Goal: Task Accomplishment & Management: Use online tool/utility

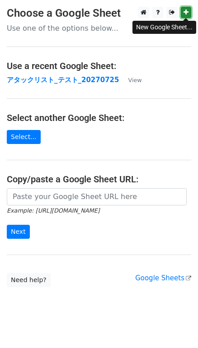
click at [183, 15] on icon at bounding box center [185, 12] width 5 height 6
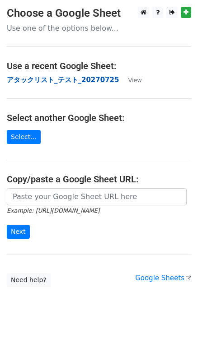
click at [51, 81] on strong "アタックリスト_テスト_20270725" at bounding box center [63, 80] width 112 height 8
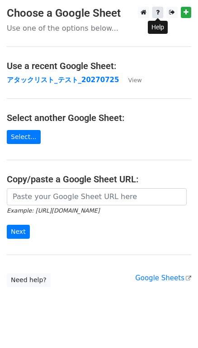
click at [162, 10] on link at bounding box center [157, 12] width 11 height 11
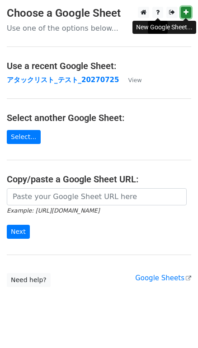
click at [186, 11] on icon at bounding box center [185, 12] width 5 height 6
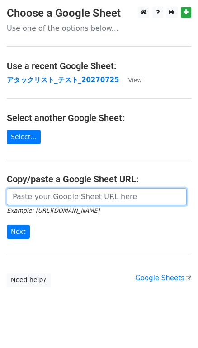
click at [46, 195] on input "url" at bounding box center [97, 196] width 180 height 17
paste input "https://docs.google.com/spreadsheets/d/1cZ8dJmprEFK1UQM_JkDo4ykwWumnqeFlAjsyEsI…"
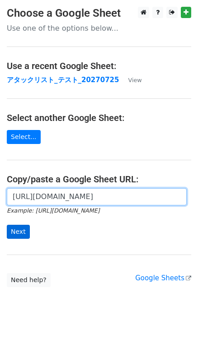
type input "https://docs.google.com/spreadsheets/d/1cZ8dJmprEFK1UQM_JkDo4ykwWumnqeFlAjsyEsI…"
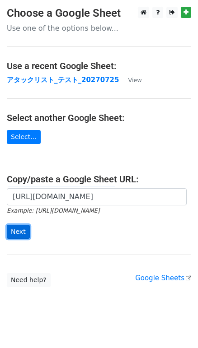
click at [18, 229] on input "Next" at bounding box center [18, 232] width 23 height 14
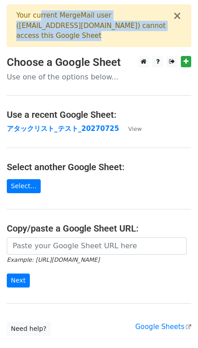
drag, startPoint x: 37, startPoint y: 19, endPoint x: 150, endPoint y: 26, distance: 114.0
click at [150, 26] on div "Your current MergeMail user ( [EMAIL_ADDRESS][DOMAIN_NAME] ) cannot access this…" at bounding box center [94, 25] width 156 height 31
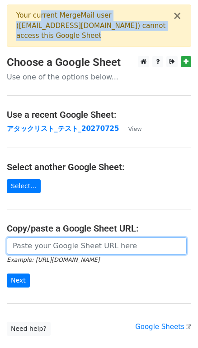
click at [56, 238] on input "url" at bounding box center [97, 245] width 180 height 17
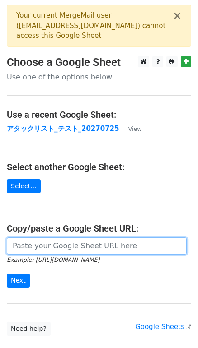
paste input "https://docs.google.com/spreadsheets/d/1Mjdcr7WaL5-cD9om9lWuhbJ3AV9v67tflTCkimI…"
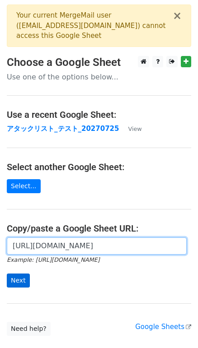
scroll to position [0, 189]
type input "https://docs.google.com/spreadsheets/d/1Mjdcr7WaL5-cD9om9lWuhbJ3AV9v67tflTCkimI…"
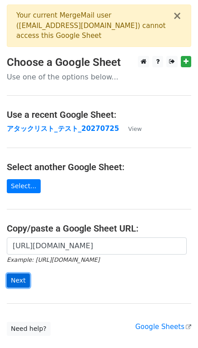
click at [23, 275] on input "Next" at bounding box center [18, 280] width 23 height 14
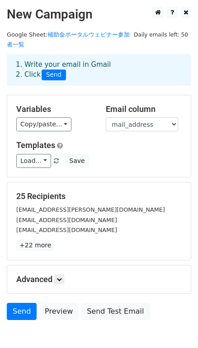
drag, startPoint x: 24, startPoint y: 54, endPoint x: 116, endPoint y: 51, distance: 91.7
click at [116, 60] on div "1. Write your email in Gmail 2. Click Send" at bounding box center [99, 70] width 180 height 21
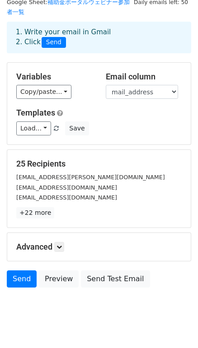
scroll to position [38, 0]
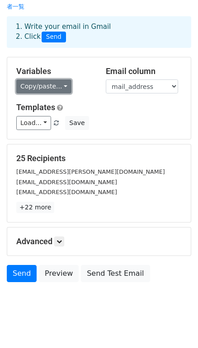
click at [41, 79] on link "Copy/paste..." at bounding box center [43, 86] width 55 height 14
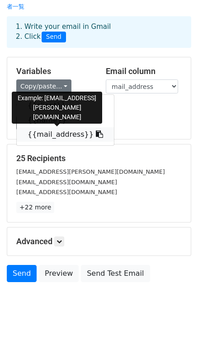
click at [38, 127] on link "{{mail_address}}" at bounding box center [65, 134] width 97 height 14
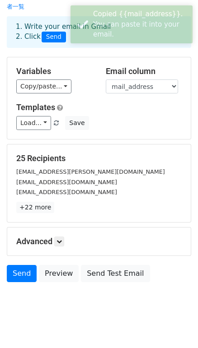
click at [86, 187] on div "[EMAIL_ADDRESS][DOMAIN_NAME]" at bounding box center [98, 192] width 179 height 10
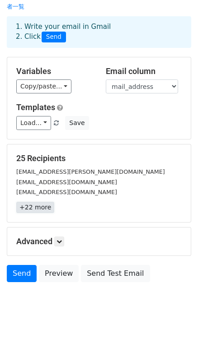
click at [37, 202] on link "+22 more" at bounding box center [35, 207] width 38 height 11
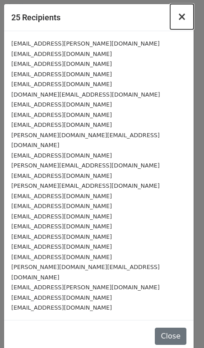
click at [181, 15] on span "×" at bounding box center [181, 16] width 9 height 13
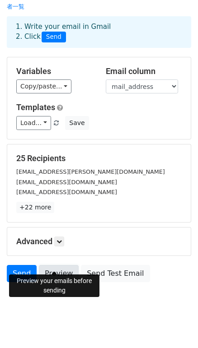
click at [59, 265] on link "Preview" at bounding box center [59, 273] width 40 height 17
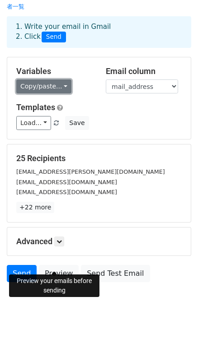
click at [58, 79] on link "Copy/paste..." at bounding box center [43, 86] width 55 height 14
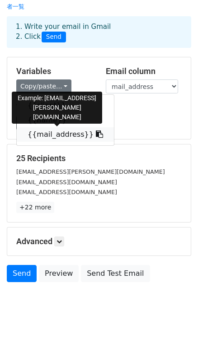
click at [96, 130] on icon at bounding box center [99, 133] width 7 height 7
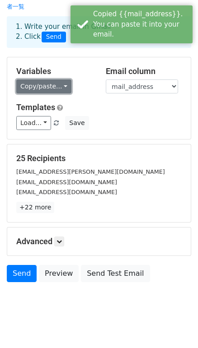
click at [55, 80] on link "Copy/paste..." at bounding box center [43, 86] width 55 height 14
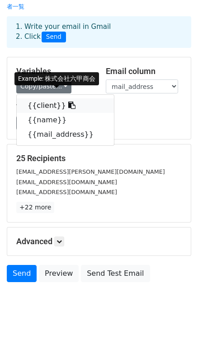
click at [66, 101] on span at bounding box center [70, 105] width 9 height 9
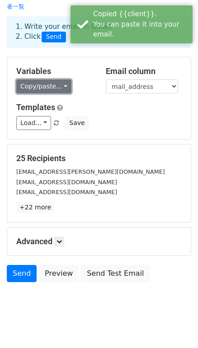
click at [63, 80] on link "Copy/paste..." at bounding box center [43, 86] width 55 height 14
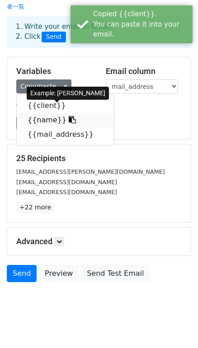
click at [69, 116] on icon at bounding box center [72, 119] width 7 height 7
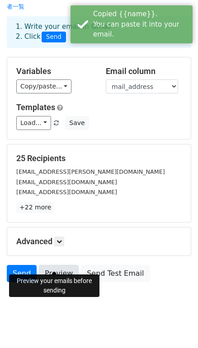
click at [52, 265] on link "Preview" at bounding box center [59, 273] width 40 height 17
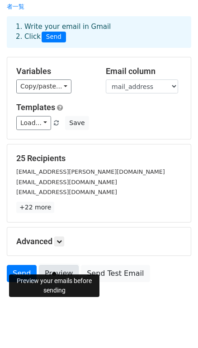
click at [46, 265] on link "Preview" at bounding box center [59, 273] width 40 height 17
click at [57, 265] on link "Preview" at bounding box center [59, 273] width 40 height 17
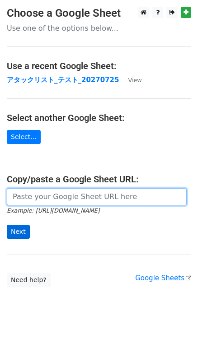
drag, startPoint x: 26, startPoint y: 197, endPoint x: 22, endPoint y: 231, distance: 33.6
click at [26, 197] on input "url" at bounding box center [97, 196] width 180 height 17
paste input "[URL][DOMAIN_NAME]"
type input "https://docs.google.com/spreadsheets/d/1Mjdcr7WaL5-cD9om9lWuhbJ3AV9v67tflTCkimI…"
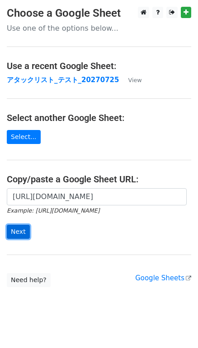
scroll to position [0, 0]
click at [22, 232] on input "Next" at bounding box center [18, 232] width 23 height 14
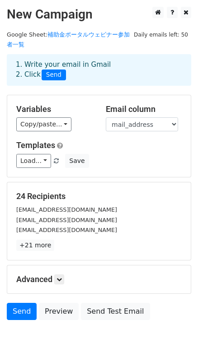
scroll to position [38, 0]
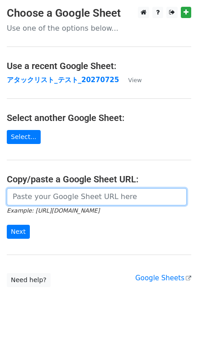
click at [56, 203] on input "url" at bounding box center [97, 196] width 180 height 17
paste input "[URL][DOMAIN_NAME]"
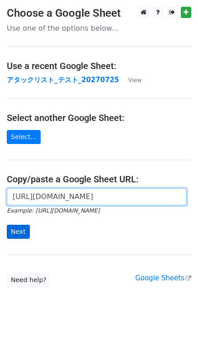
type input "[URL][DOMAIN_NAME]"
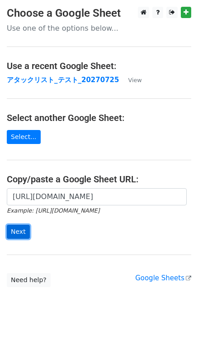
click at [15, 230] on input "Next" at bounding box center [18, 232] width 23 height 14
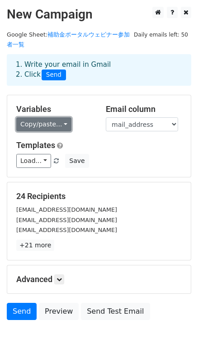
click at [59, 117] on link "Copy/paste..." at bounding box center [43, 124] width 55 height 14
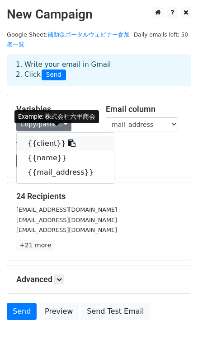
click at [68, 139] on icon at bounding box center [71, 142] width 7 height 7
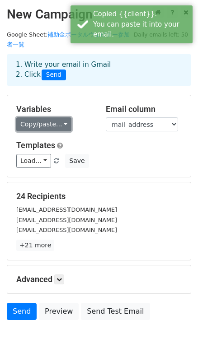
click at [60, 117] on link "Copy/paste..." at bounding box center [43, 124] width 55 height 14
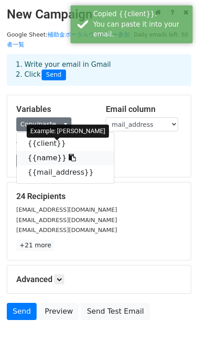
click at [69, 154] on icon at bounding box center [72, 157] width 7 height 7
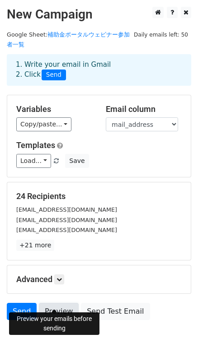
click at [70, 303] on link "Preview" at bounding box center [59, 311] width 40 height 17
click at [51, 303] on link "Preview" at bounding box center [59, 311] width 40 height 17
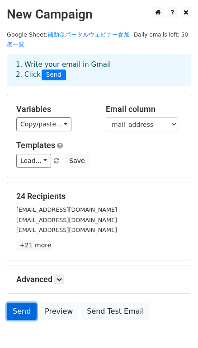
click at [23, 303] on link "Send" at bounding box center [22, 311] width 30 height 17
